Goal: Task Accomplishment & Management: Complete application form

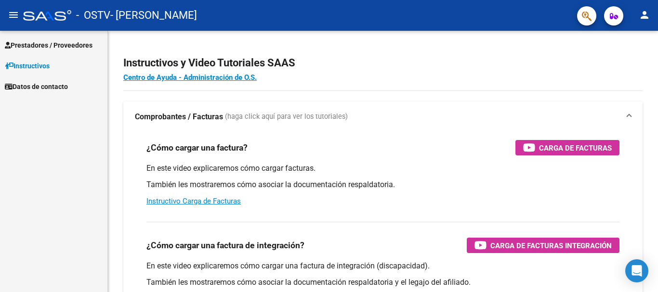
click at [78, 49] on span "Prestadores / Proveedores" at bounding box center [49, 45] width 88 height 11
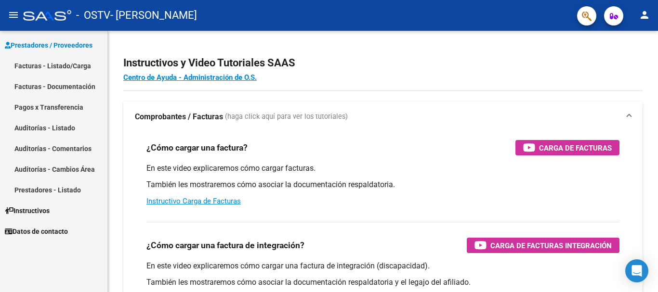
click at [62, 70] on link "Facturas - Listado/Carga" at bounding box center [53, 65] width 107 height 21
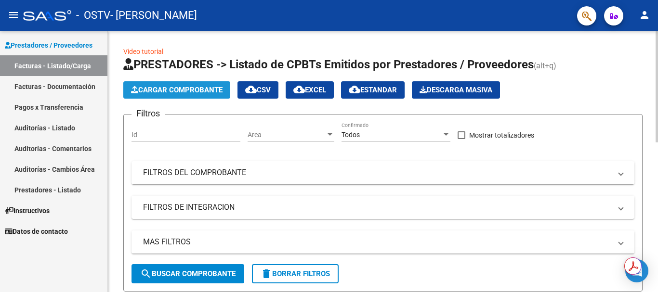
click at [170, 93] on span "Cargar Comprobante" at bounding box center [176, 90] width 91 height 9
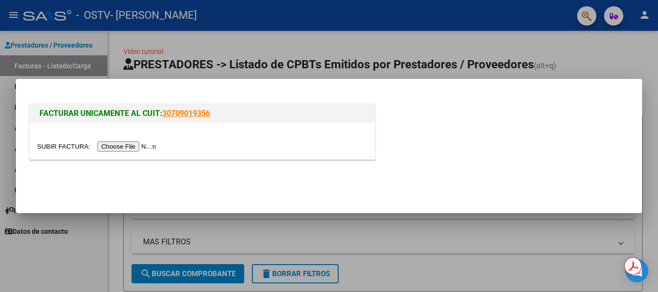
click at [129, 149] on input "file" at bounding box center [98, 147] width 122 height 10
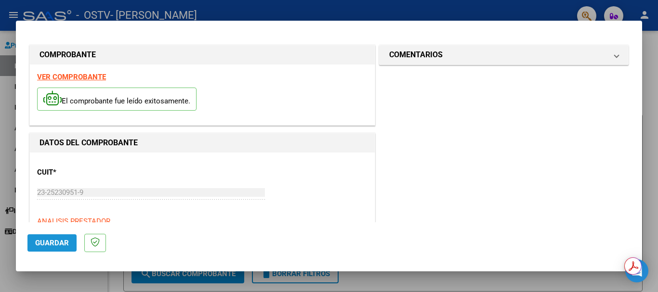
click at [45, 240] on span "Guardar" at bounding box center [52, 243] width 34 height 9
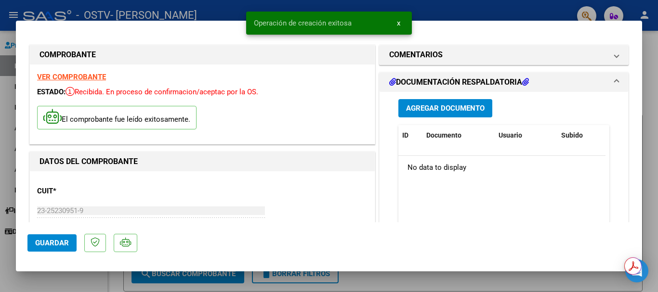
click at [458, 104] on span "Agregar Documento" at bounding box center [445, 108] width 78 height 9
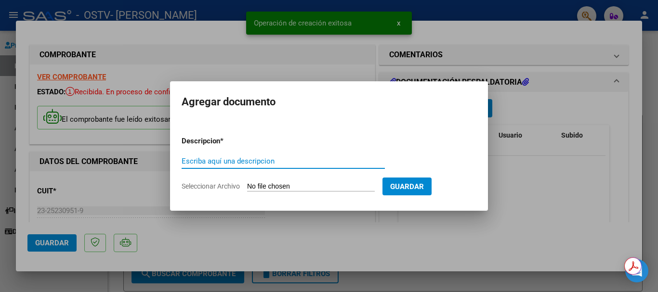
click at [276, 159] on input "Escriba aquí una descripcion" at bounding box center [283, 161] width 203 height 9
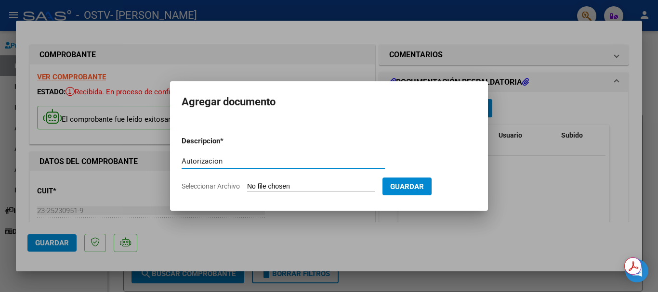
type input "Autorizacion"
click at [284, 186] on input "Seleccionar Archivo" at bounding box center [311, 186] width 128 height 9
type input "C:\fakepath\Fac C 03_379 OSTV- [PERSON_NAME].pdf"
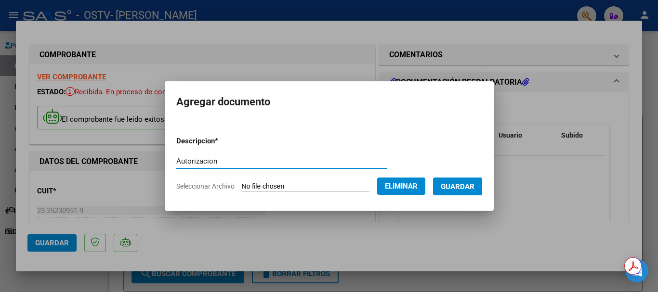
click at [286, 162] on input "Autorizacion" at bounding box center [281, 161] width 211 height 9
click at [348, 158] on input "Autorizacion - Agosto" at bounding box center [281, 161] width 211 height 9
type input "Autorizacion - Agosto"
click at [465, 186] on span "Guardar" at bounding box center [458, 186] width 34 height 9
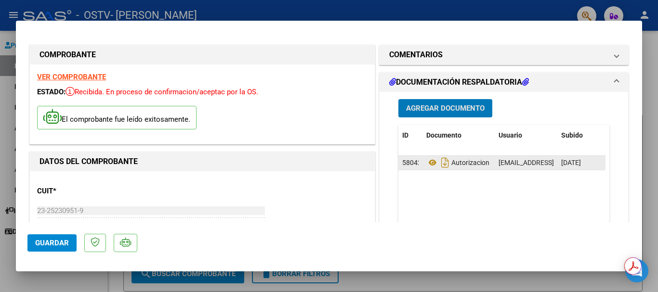
click at [486, 162] on datatable-body-cell "Autorizacion - Agosto" at bounding box center [458, 163] width 72 height 14
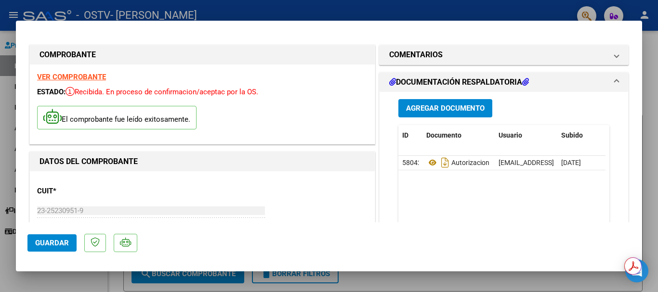
click at [449, 187] on datatable-body "58042 Autorizacion - Agosto [EMAIL_ADDRESS][DOMAIN_NAME] - [PERSON_NAME] [DATE]" at bounding box center [501, 201] width 207 height 90
click at [50, 243] on span "Guardar" at bounding box center [52, 243] width 34 height 9
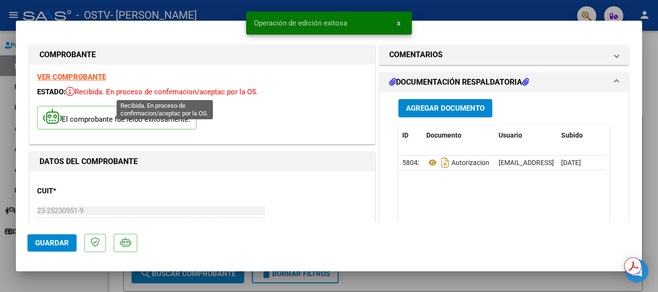
click at [101, 92] on span "Recibida. En proceso de confirmacion/aceptac por la OS." at bounding box center [161, 92] width 193 height 9
click at [121, 119] on p "El comprobante fue leído exitosamente." at bounding box center [116, 118] width 159 height 24
click at [199, 94] on span "Recibida. En proceso de confirmacion/aceptac por la OS." at bounding box center [161, 92] width 193 height 9
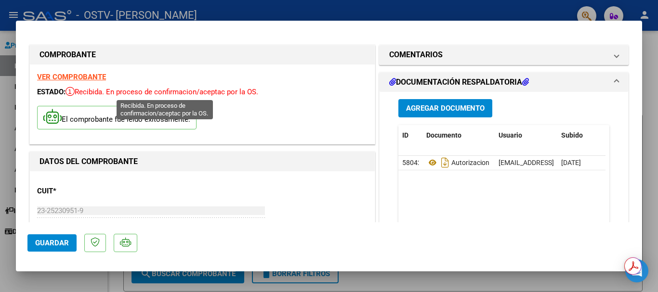
click at [214, 92] on span "Recibida. En proceso de confirmacion/aceptac por la OS." at bounding box center [161, 92] width 193 height 9
click at [412, 9] on div at bounding box center [329, 146] width 658 height 292
type input "$ 0,00"
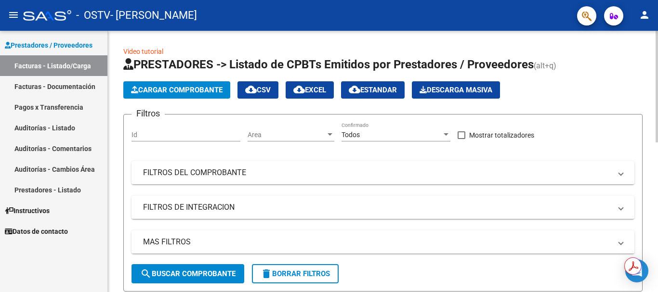
click at [190, 93] on span "Cargar Comprobante" at bounding box center [176, 90] width 91 height 9
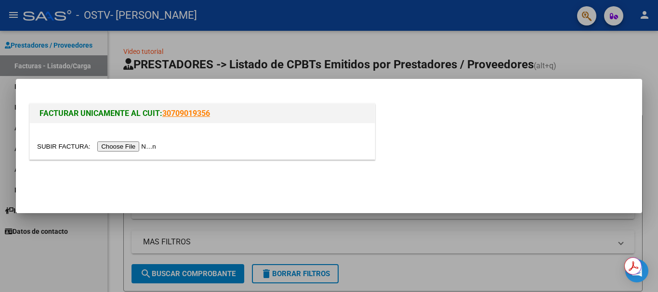
click at [115, 151] on input "file" at bounding box center [98, 147] width 122 height 10
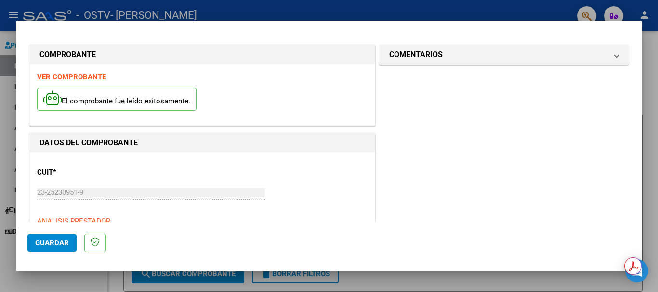
click at [72, 239] on button "Guardar" at bounding box center [51, 242] width 49 height 17
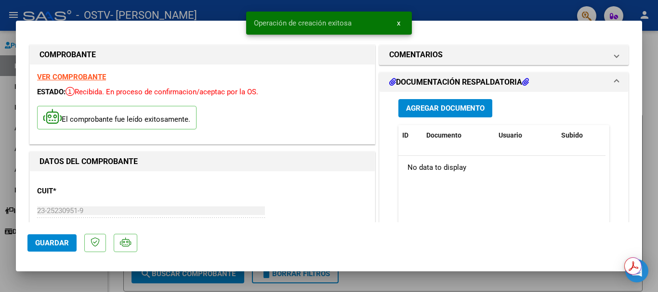
click at [463, 112] on span "Agregar Documento" at bounding box center [445, 108] width 78 height 9
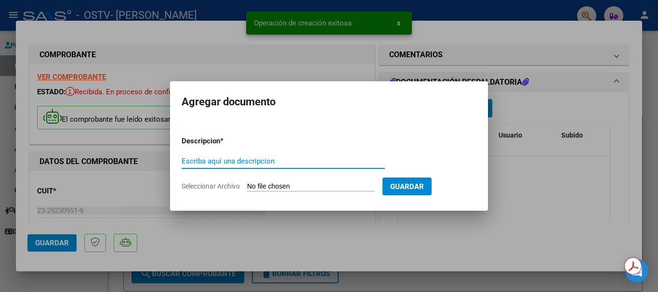
click at [196, 162] on input "Escriba aquí una descripcion" at bounding box center [283, 161] width 203 height 9
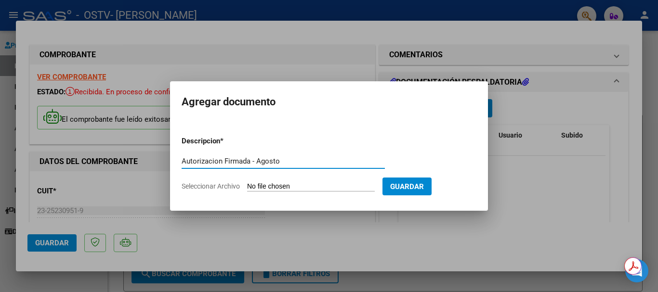
type input "Autorizacion Firmada - Agosto"
click at [297, 183] on input "Seleccionar Archivo" at bounding box center [311, 186] width 128 height 9
click at [507, 112] on div at bounding box center [329, 146] width 658 height 292
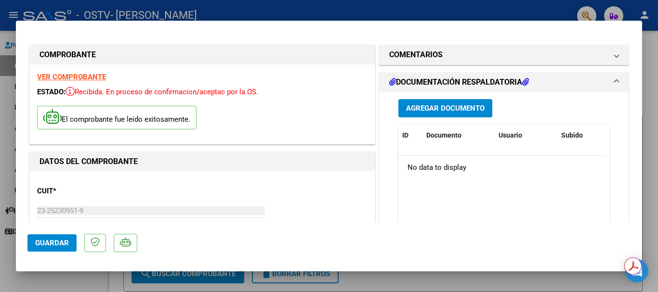
click at [458, 104] on span "Agregar Documento" at bounding box center [445, 108] width 78 height 9
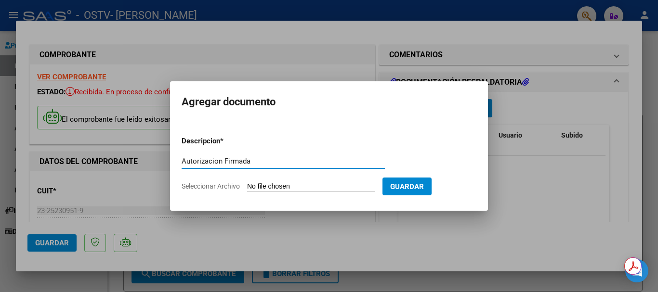
type input "Autorizacion Firmada"
click at [307, 184] on input "Seleccionar Archivo" at bounding box center [311, 186] width 128 height 9
type input "C:\fakepath\Autorizacion Firmada OSTV 08-2025.pdf"
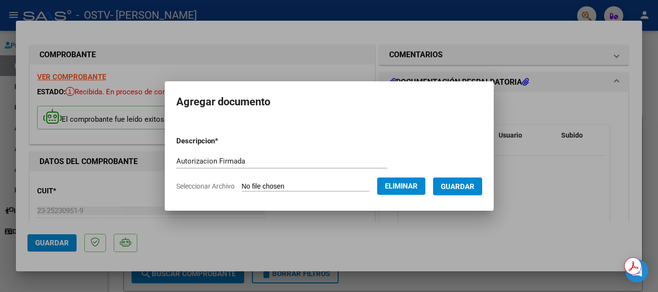
click at [464, 191] on span "Guardar" at bounding box center [458, 186] width 34 height 9
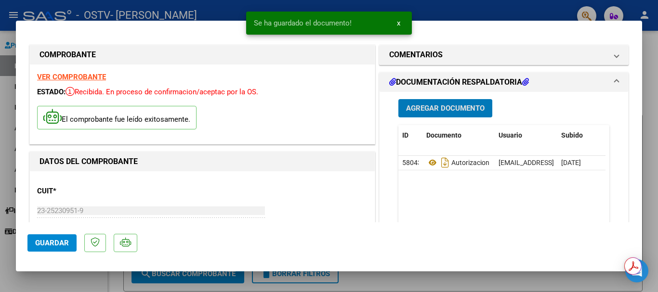
click at [64, 246] on span "Guardar" at bounding box center [52, 243] width 34 height 9
drag, startPoint x: 562, startPoint y: 9, endPoint x: 574, endPoint y: 1, distance: 14.7
click at [561, 11] on div at bounding box center [329, 146] width 658 height 292
